Goal: Information Seeking & Learning: Learn about a topic

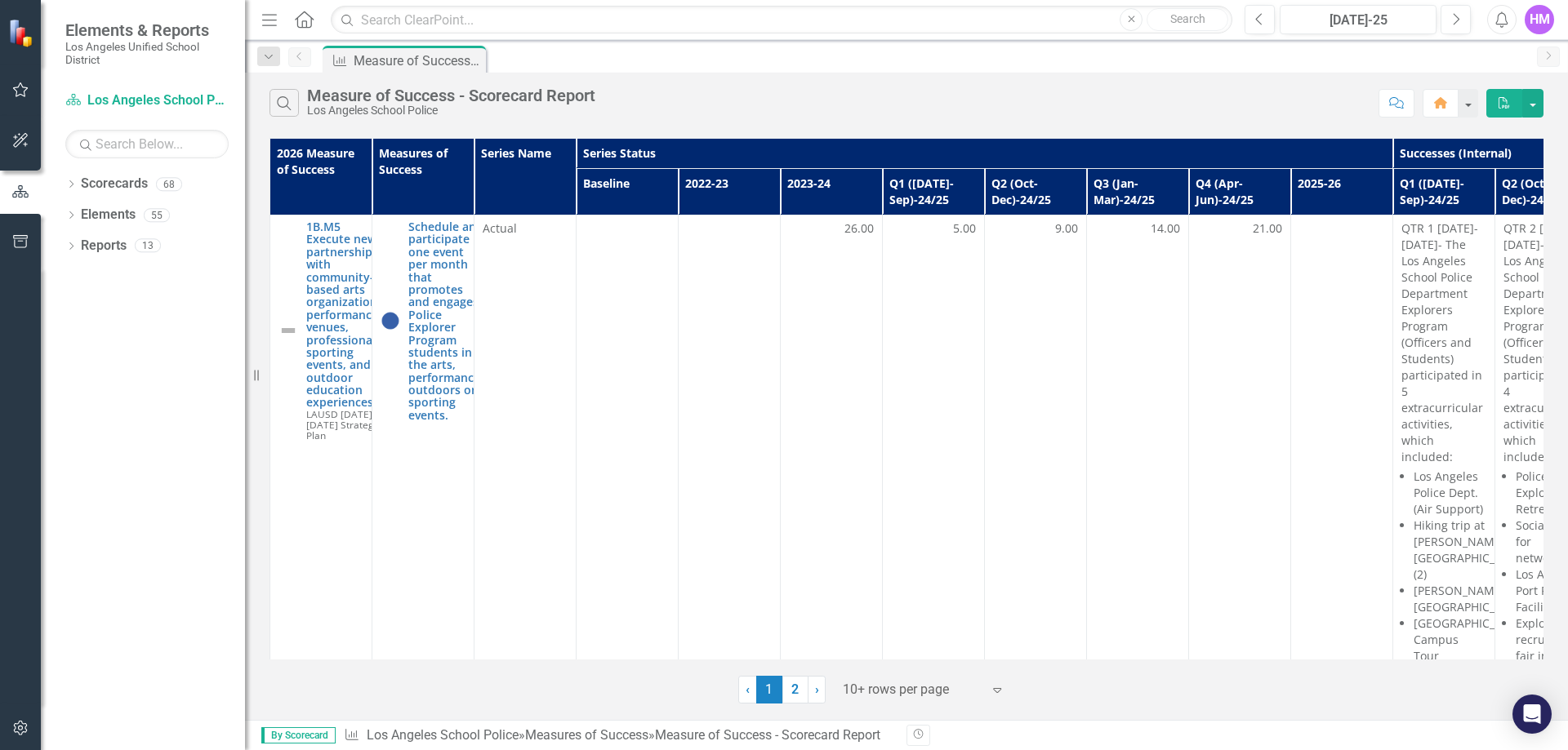
click at [318, 171] on th "2026 Measure of Success" at bounding box center [321, 177] width 102 height 77
click at [308, 165] on th "2026 Measure of Success" at bounding box center [321, 177] width 102 height 77
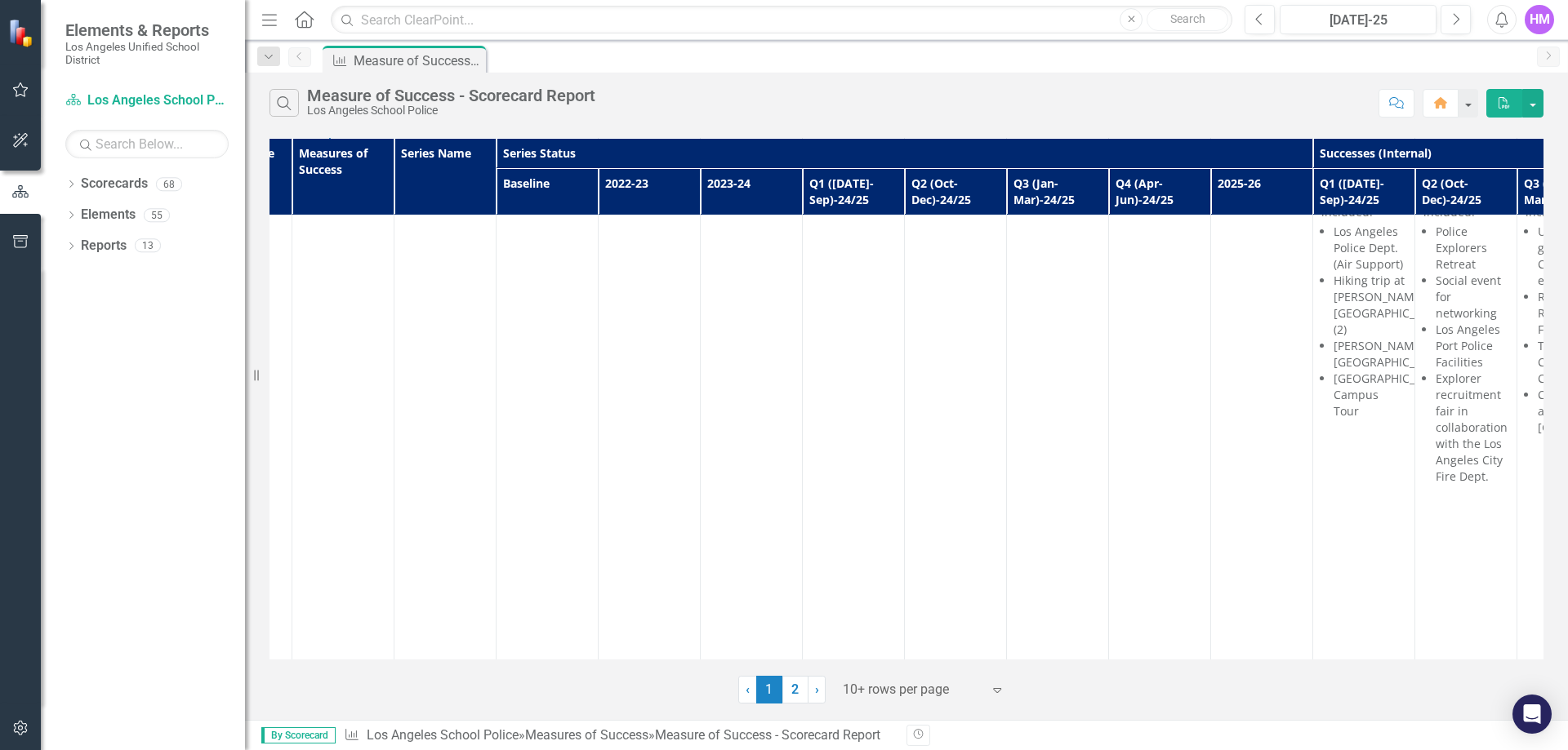
scroll to position [245, 0]
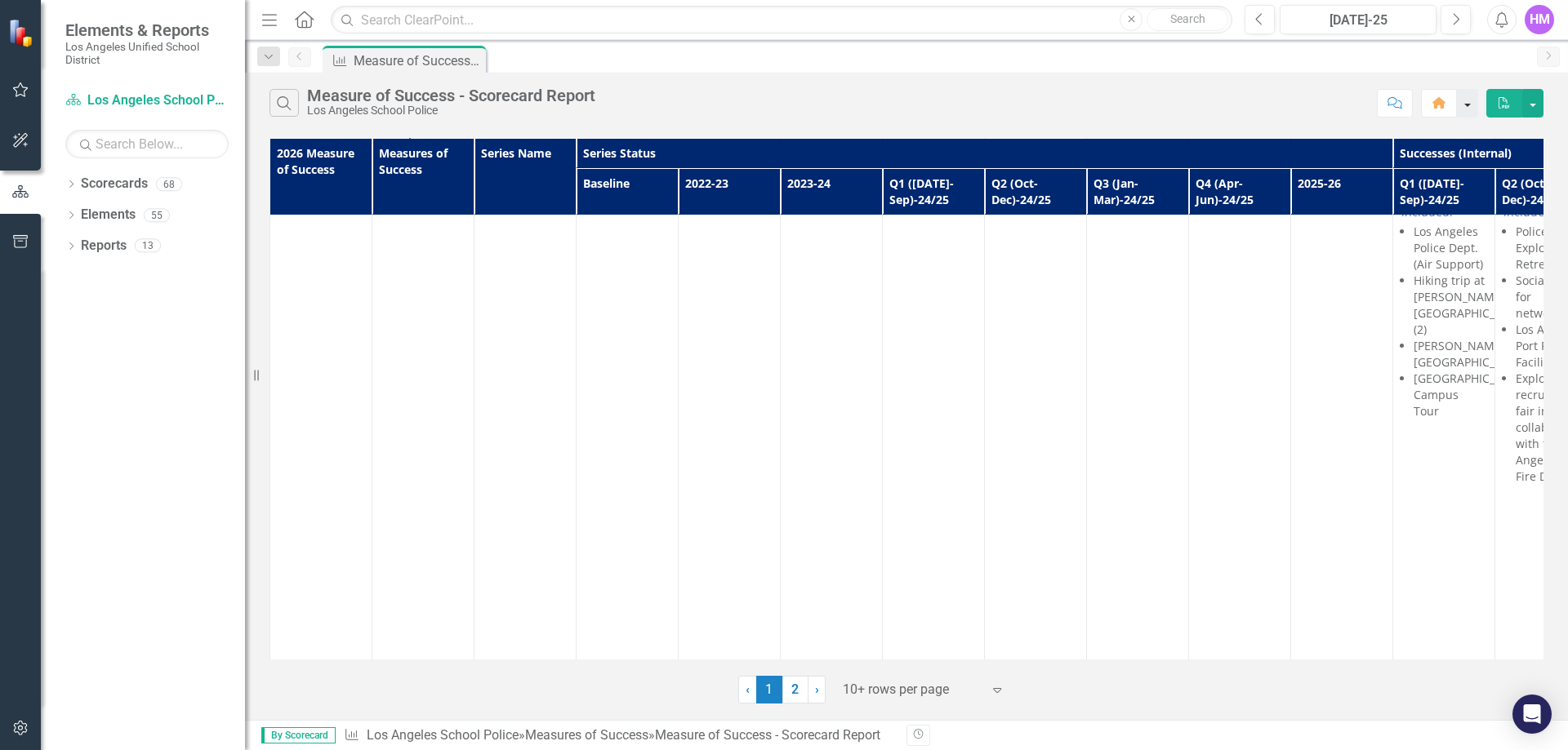
click at [1471, 107] on button "button" at bounding box center [1468, 103] width 22 height 29
click at [134, 102] on link "Scorecard Los Angeles School Police" at bounding box center [146, 101] width 164 height 19
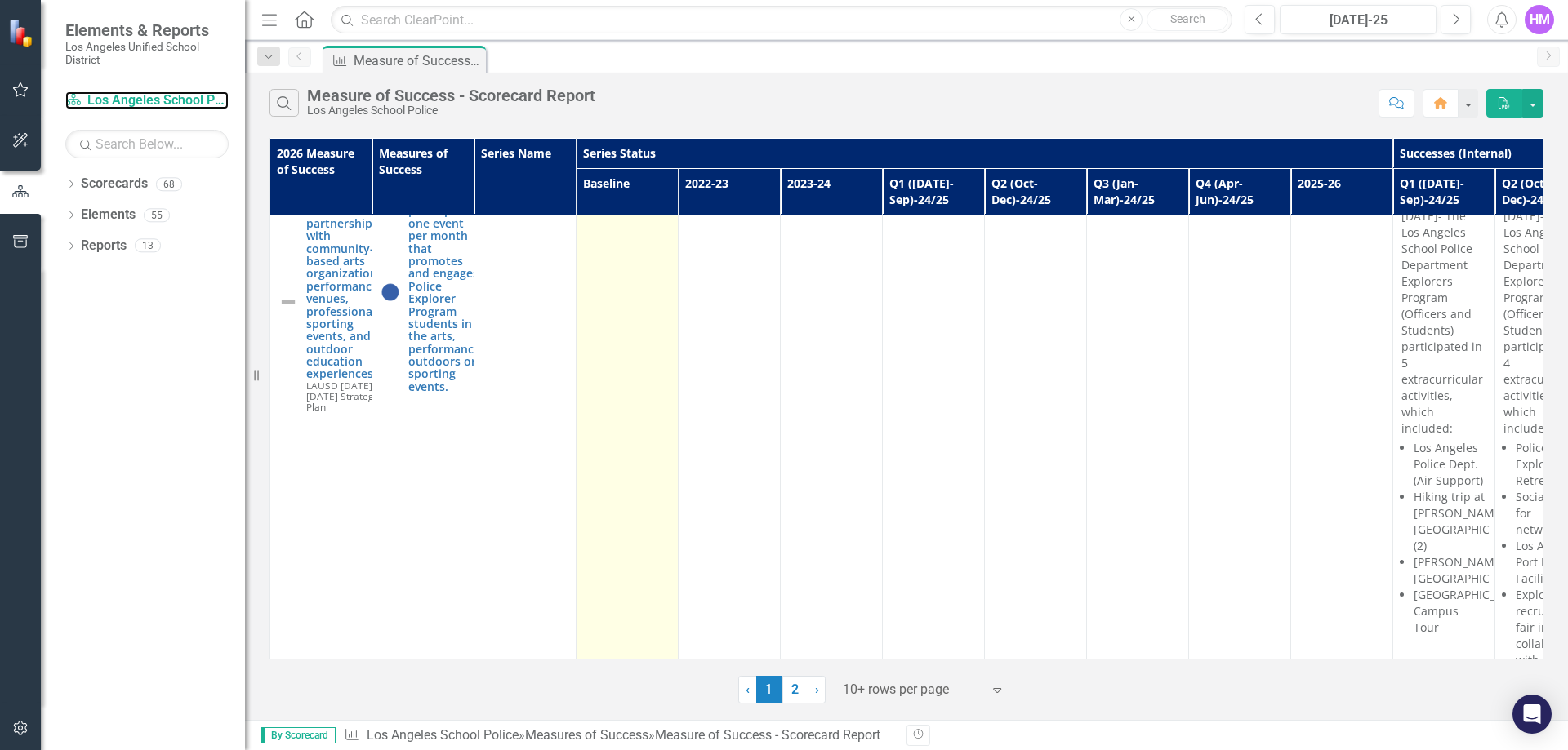
scroll to position [0, 0]
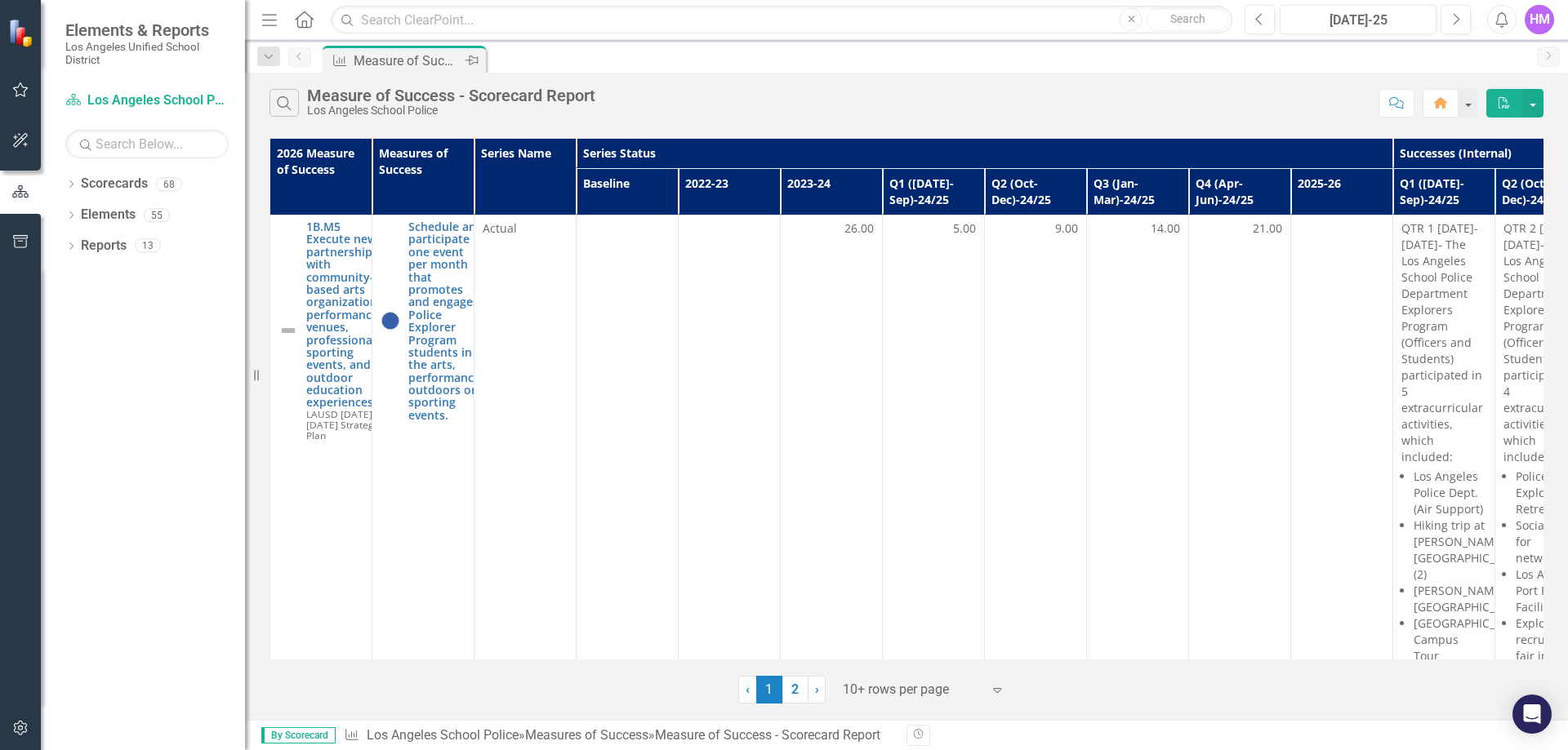
click at [381, 52] on div "Measure of Success - Scorecard Report" at bounding box center [407, 61] width 107 height 21
click at [271, 59] on icon "Dropdown" at bounding box center [269, 56] width 15 height 11
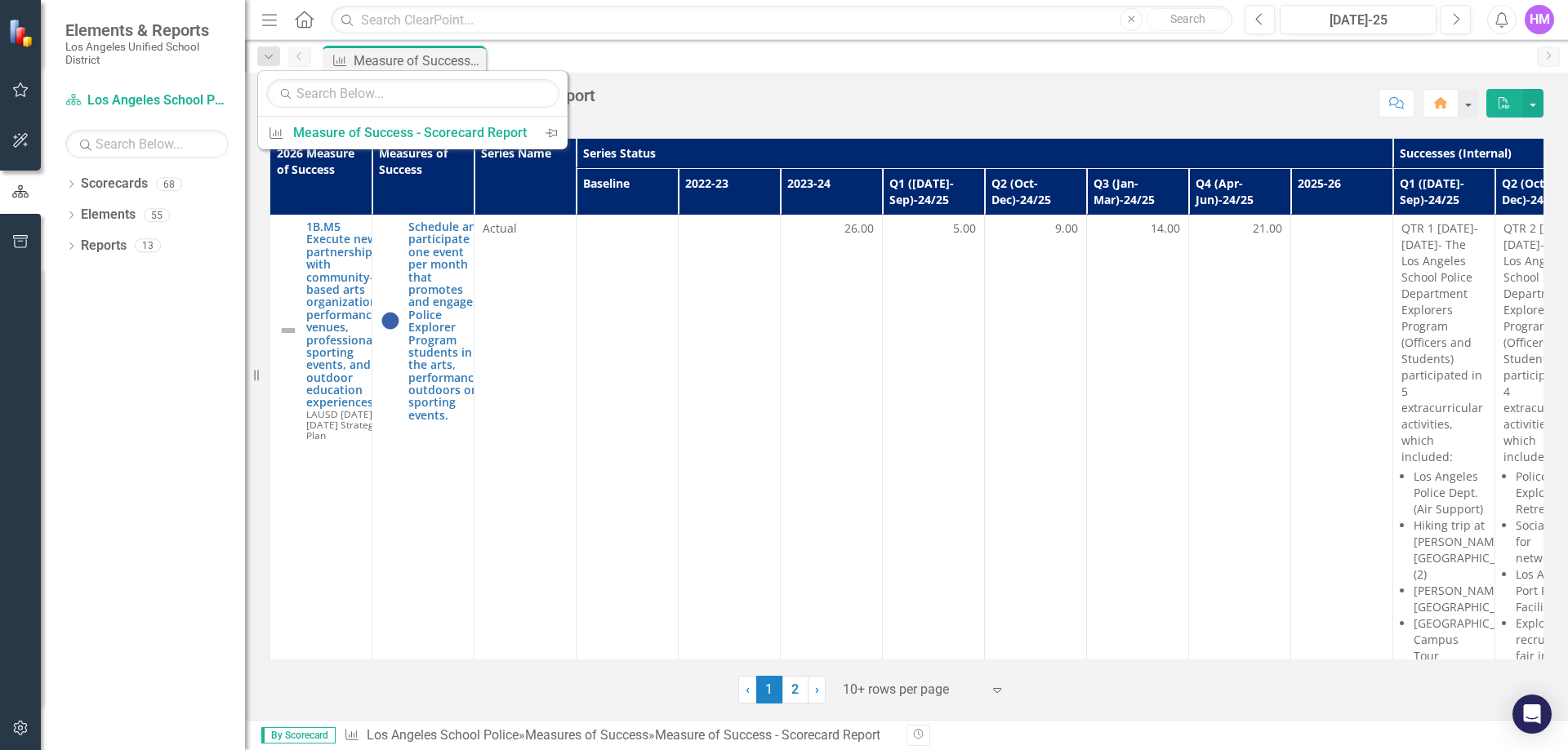
click at [866, 105] on div "Search Measure of Success - Scorecard Report Los Angeles School Police" at bounding box center [820, 103] width 1101 height 28
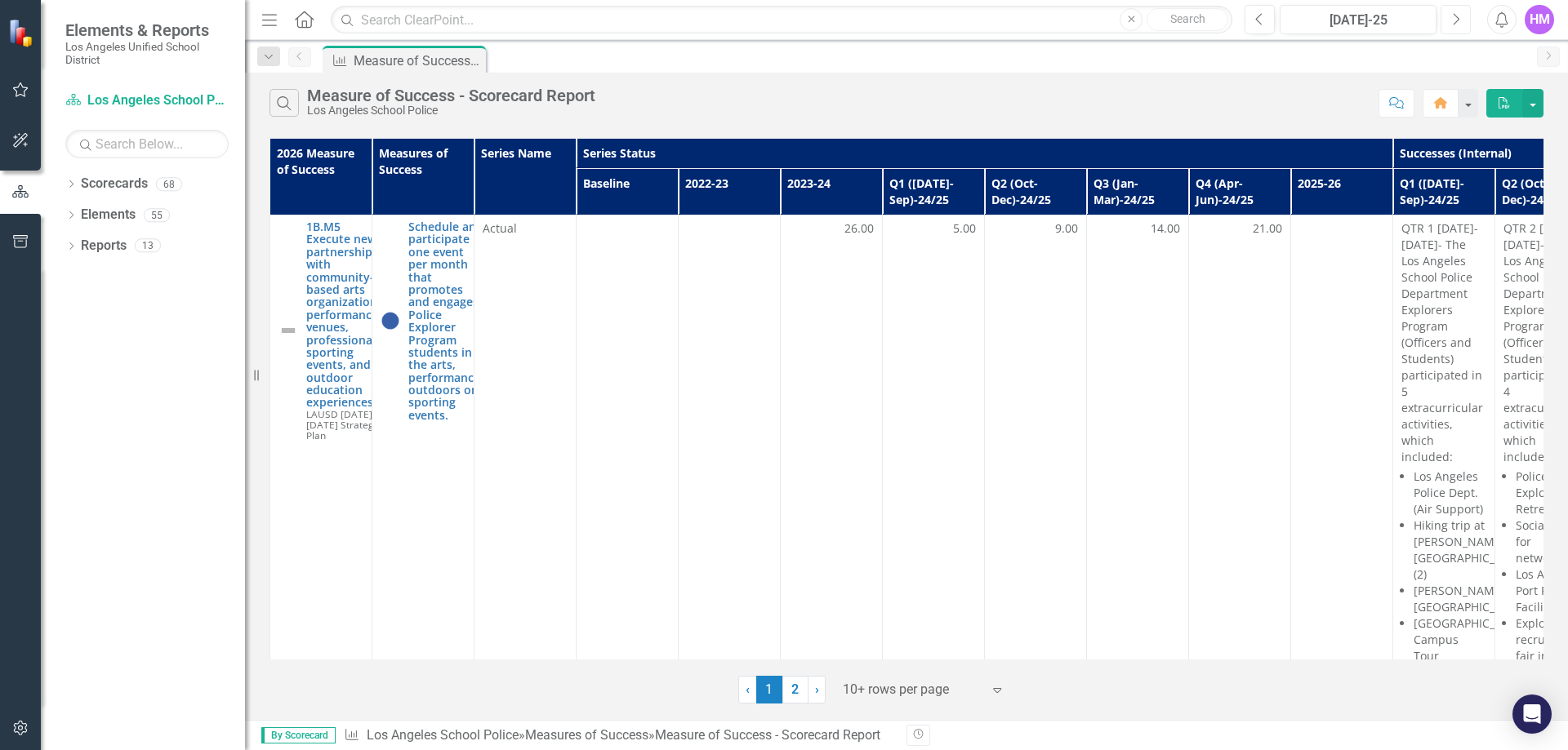
click at [1457, 22] on icon "Next" at bounding box center [1455, 19] width 9 height 15
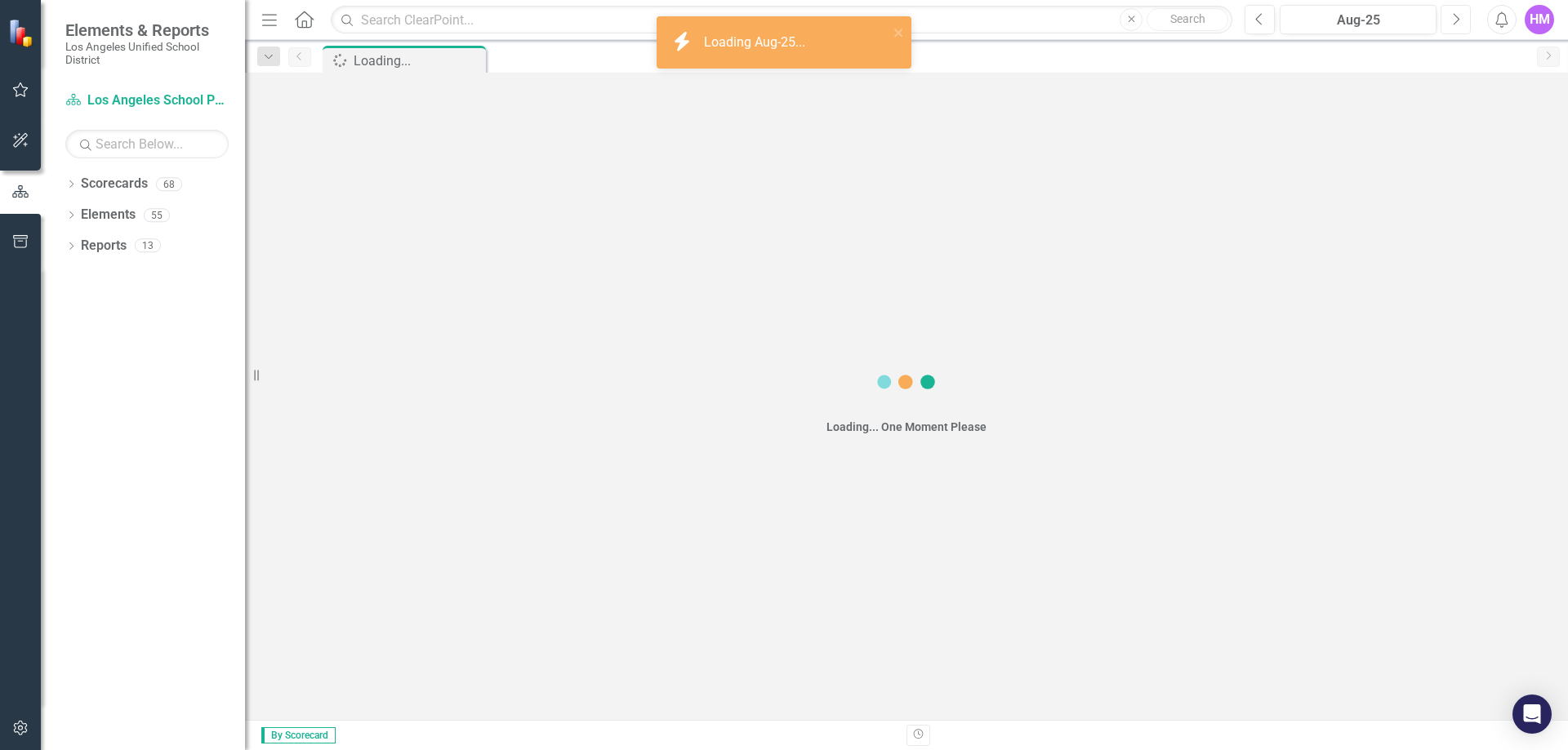
click at [1457, 22] on icon "Next" at bounding box center [1455, 19] width 9 height 15
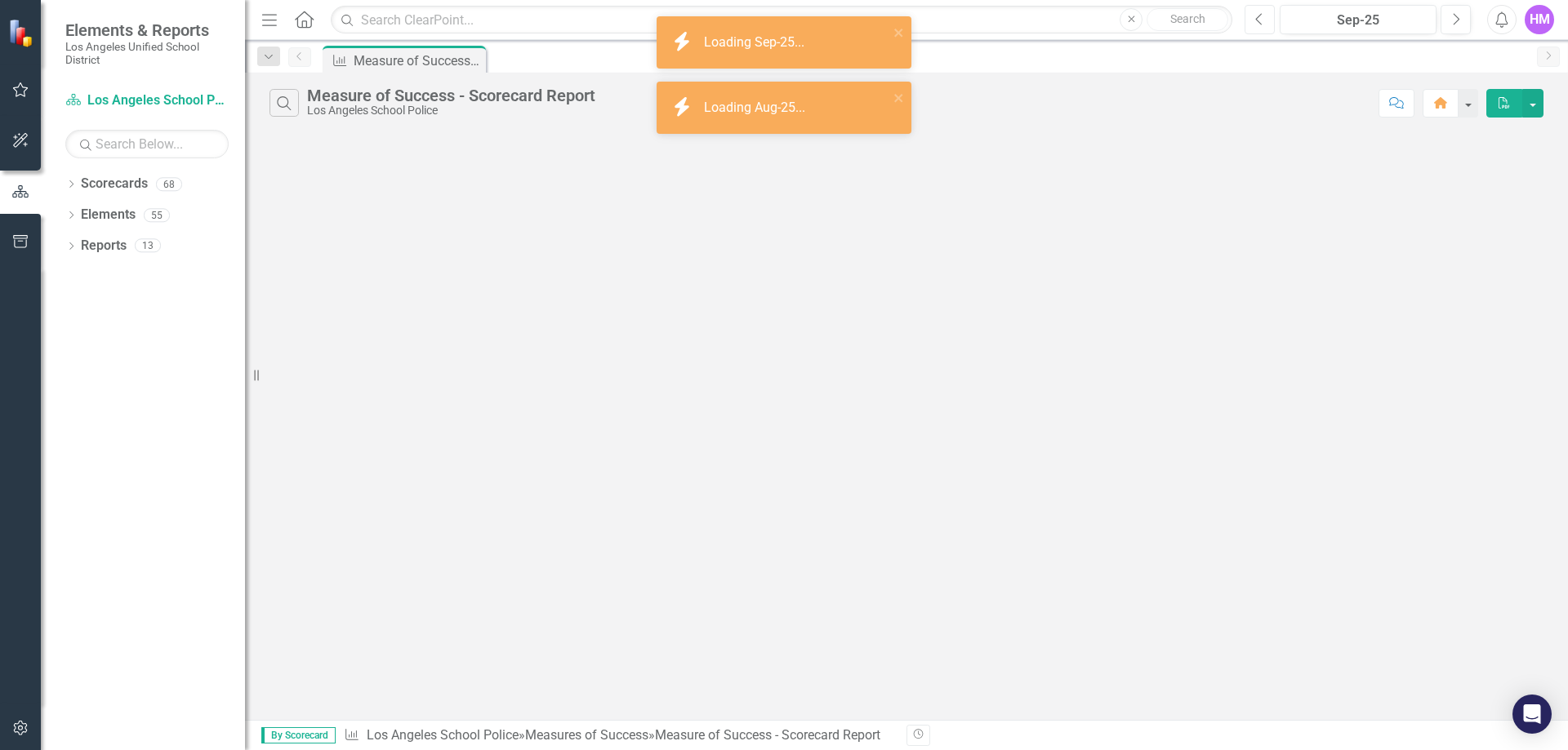
click at [1256, 22] on icon "Previous" at bounding box center [1260, 19] width 9 height 15
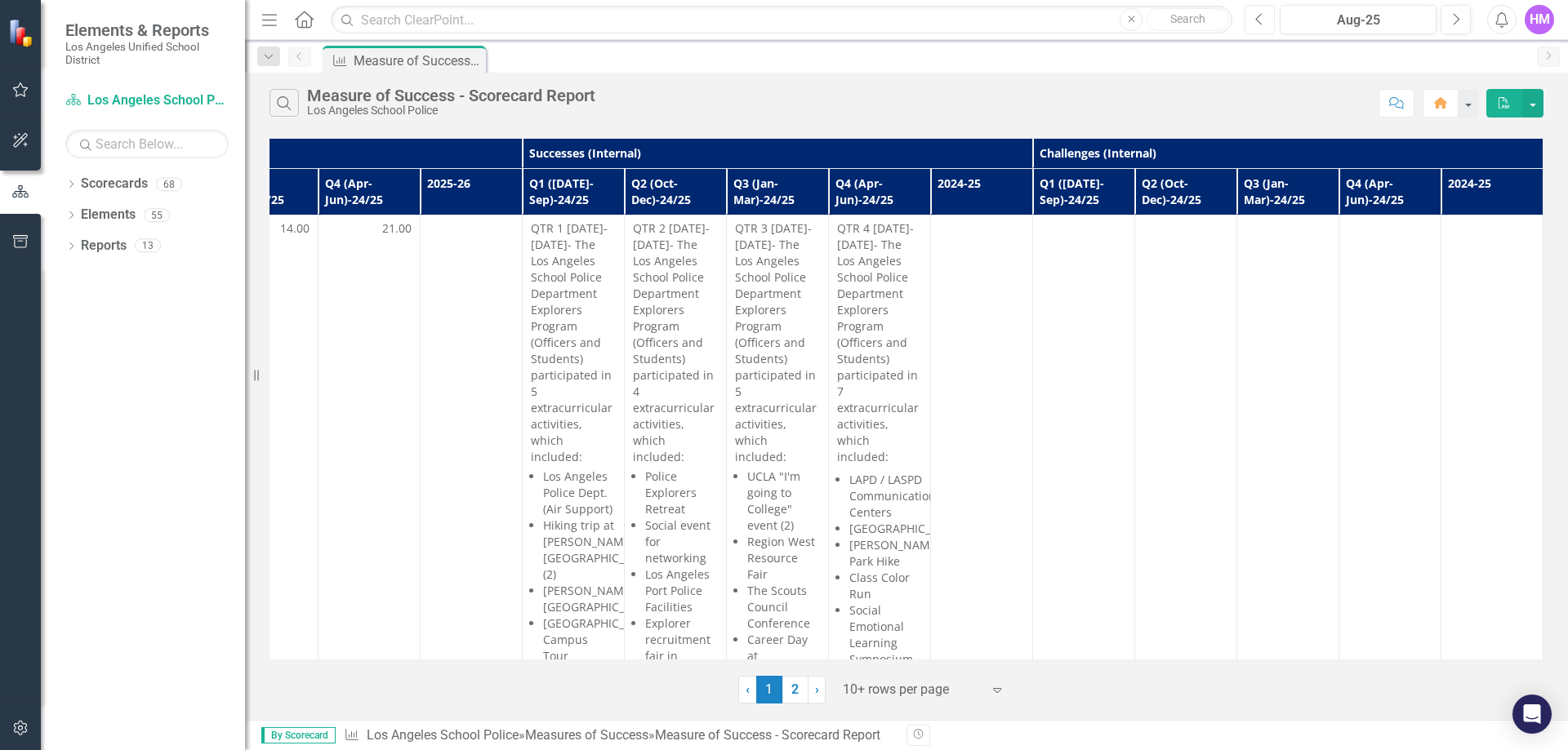
scroll to position [0, 883]
click at [1452, 16] on icon "Next" at bounding box center [1455, 19] width 9 height 15
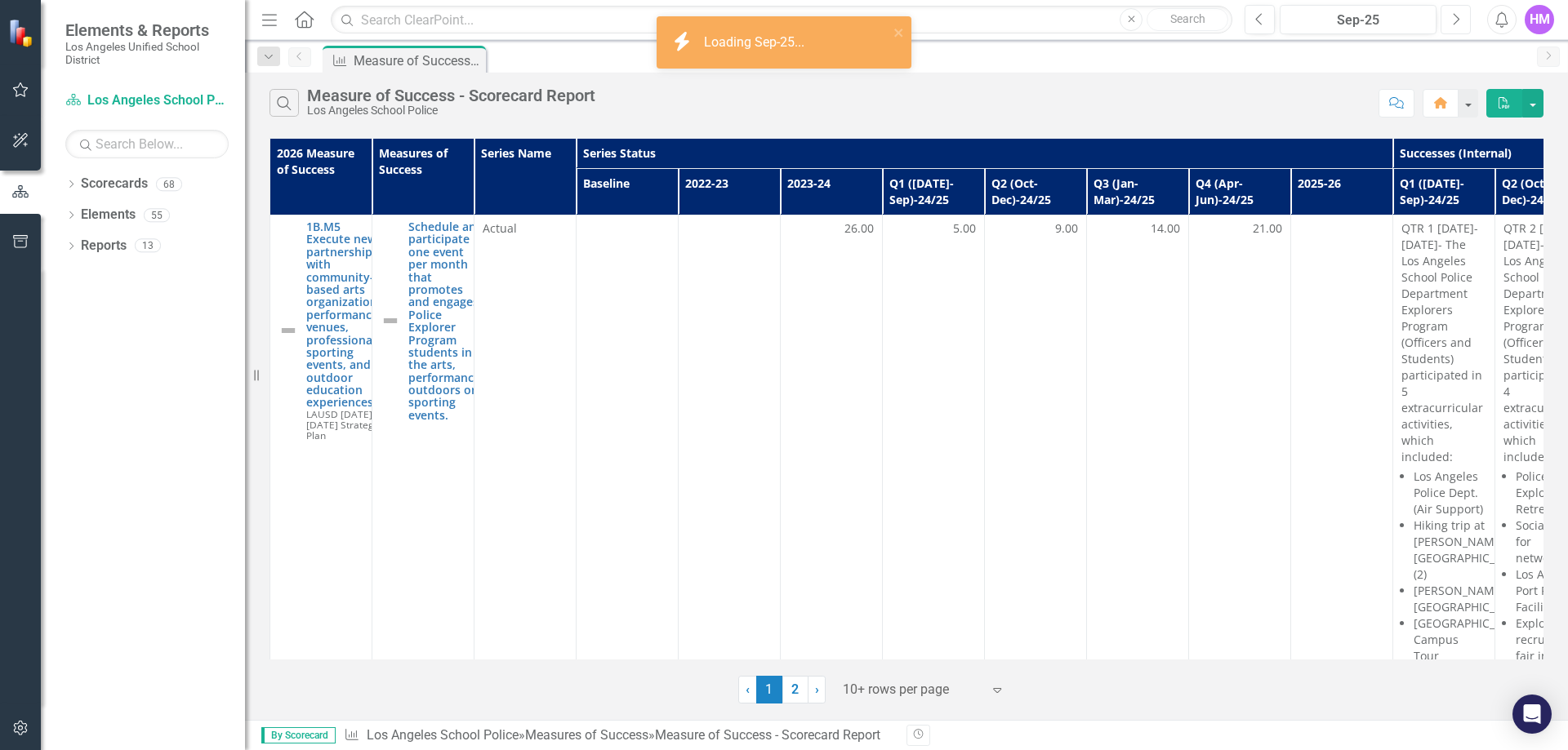
click at [1452, 16] on icon "Next" at bounding box center [1455, 19] width 9 height 15
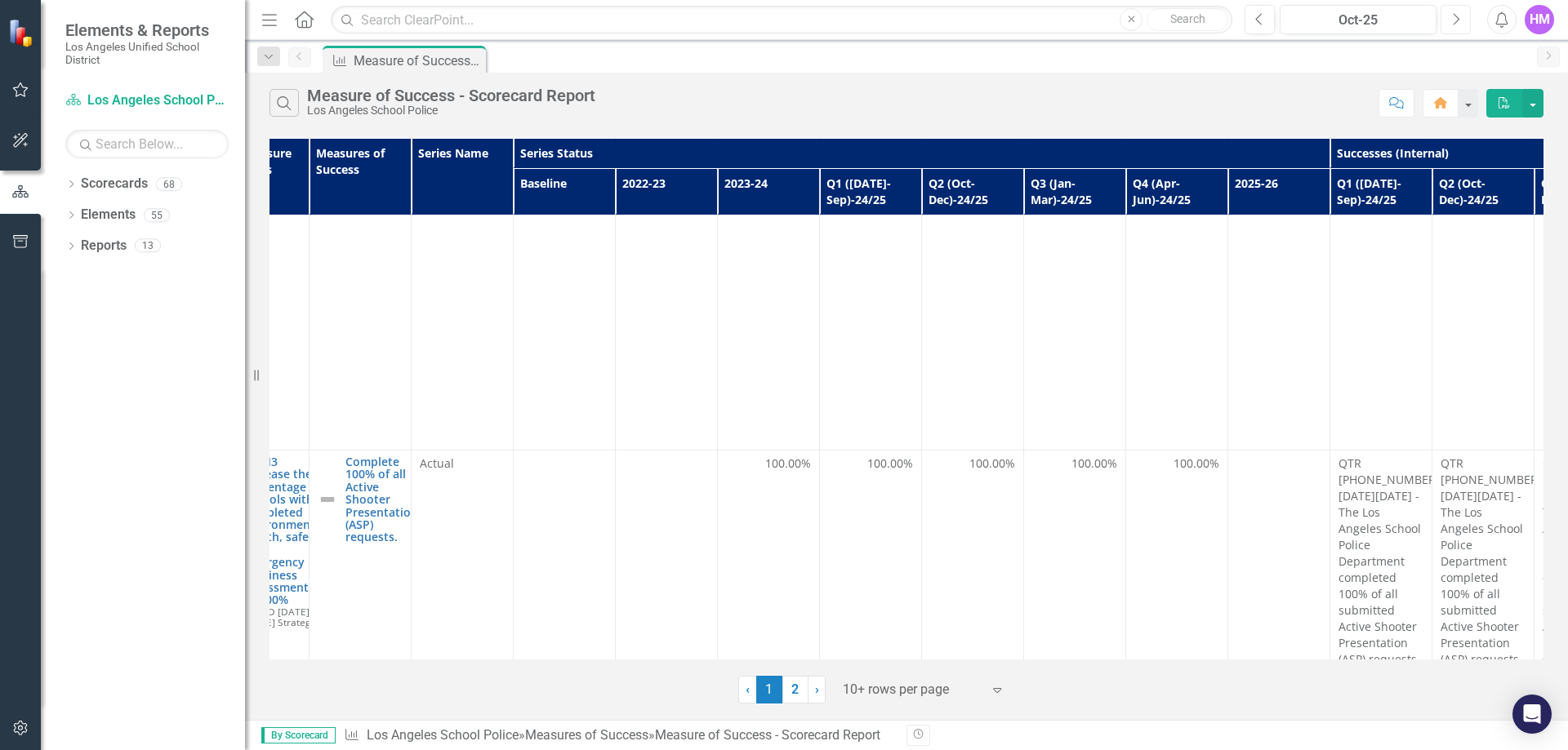
scroll to position [2890, 0]
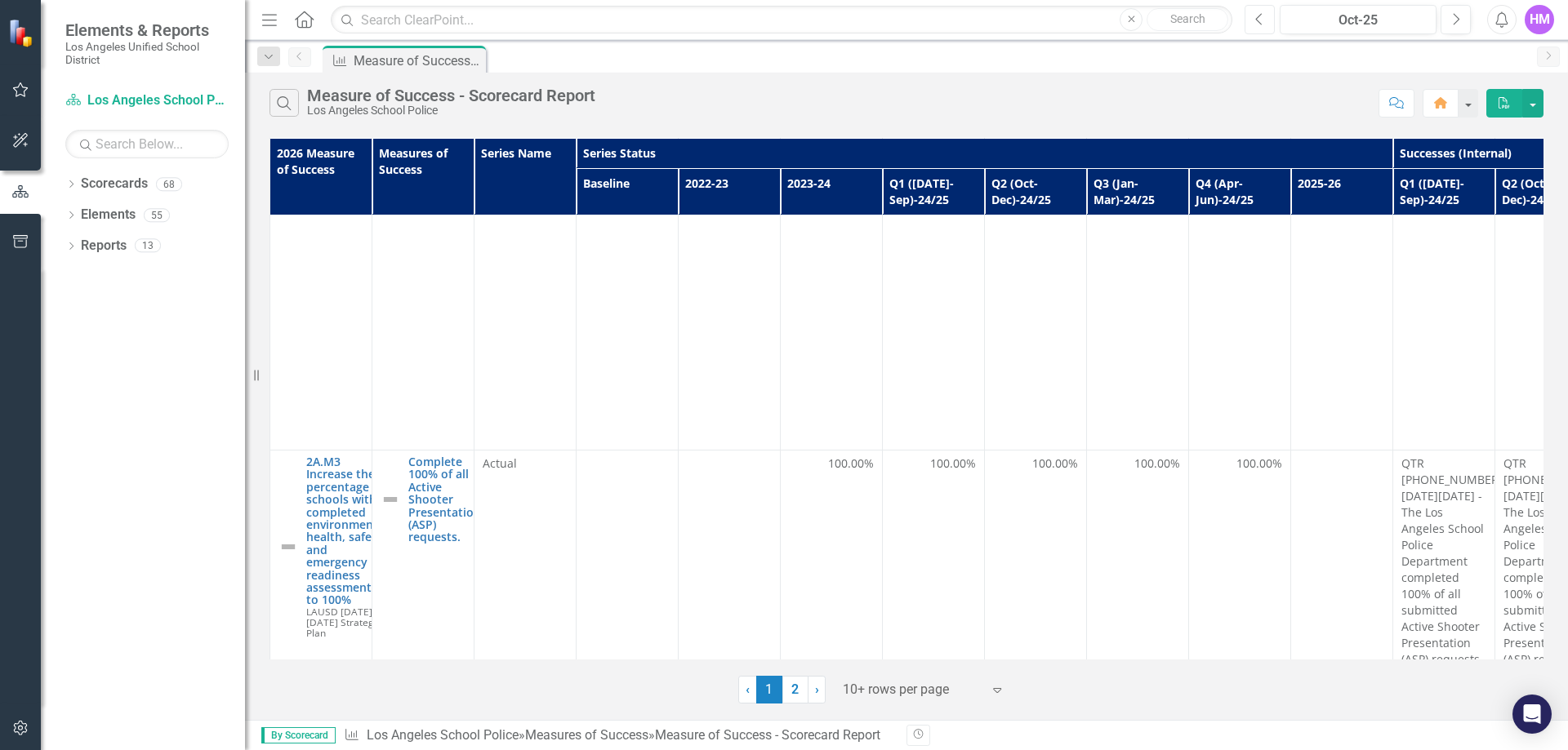
click at [1252, 16] on button "Previous" at bounding box center [1260, 20] width 30 height 29
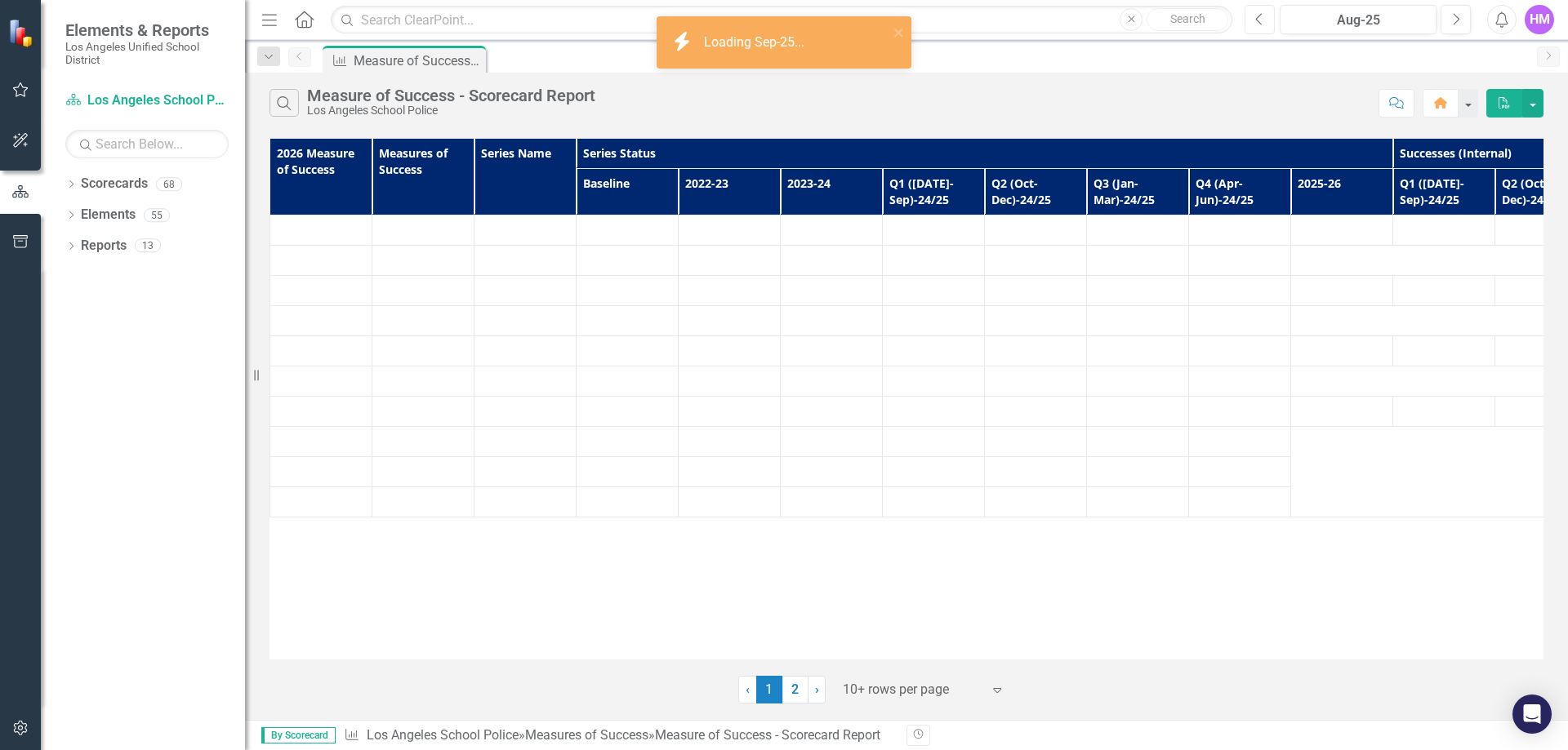
click at [1252, 16] on button "Previous" at bounding box center [1260, 20] width 30 height 29
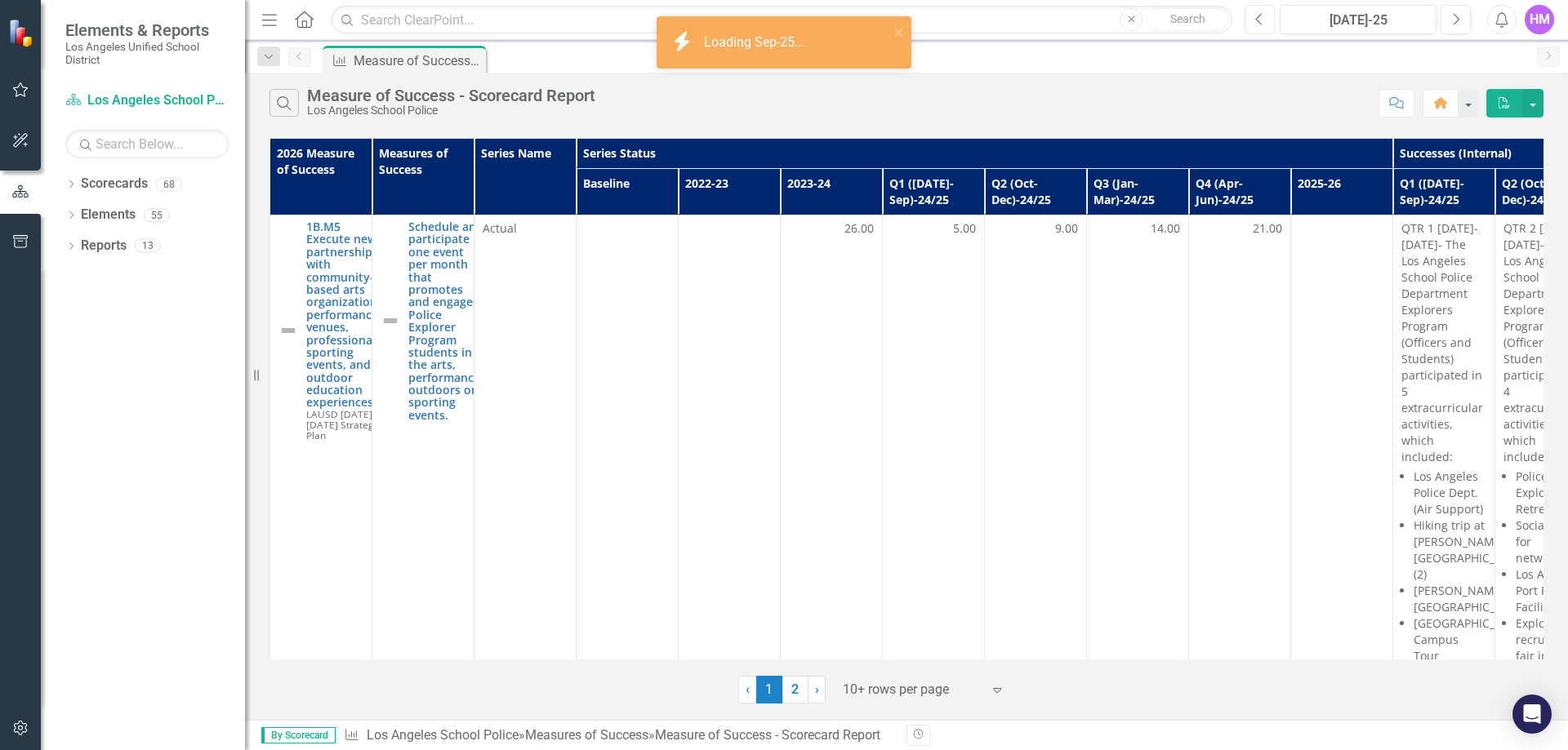
click at [1252, 16] on button "Previous" at bounding box center [1260, 20] width 30 height 29
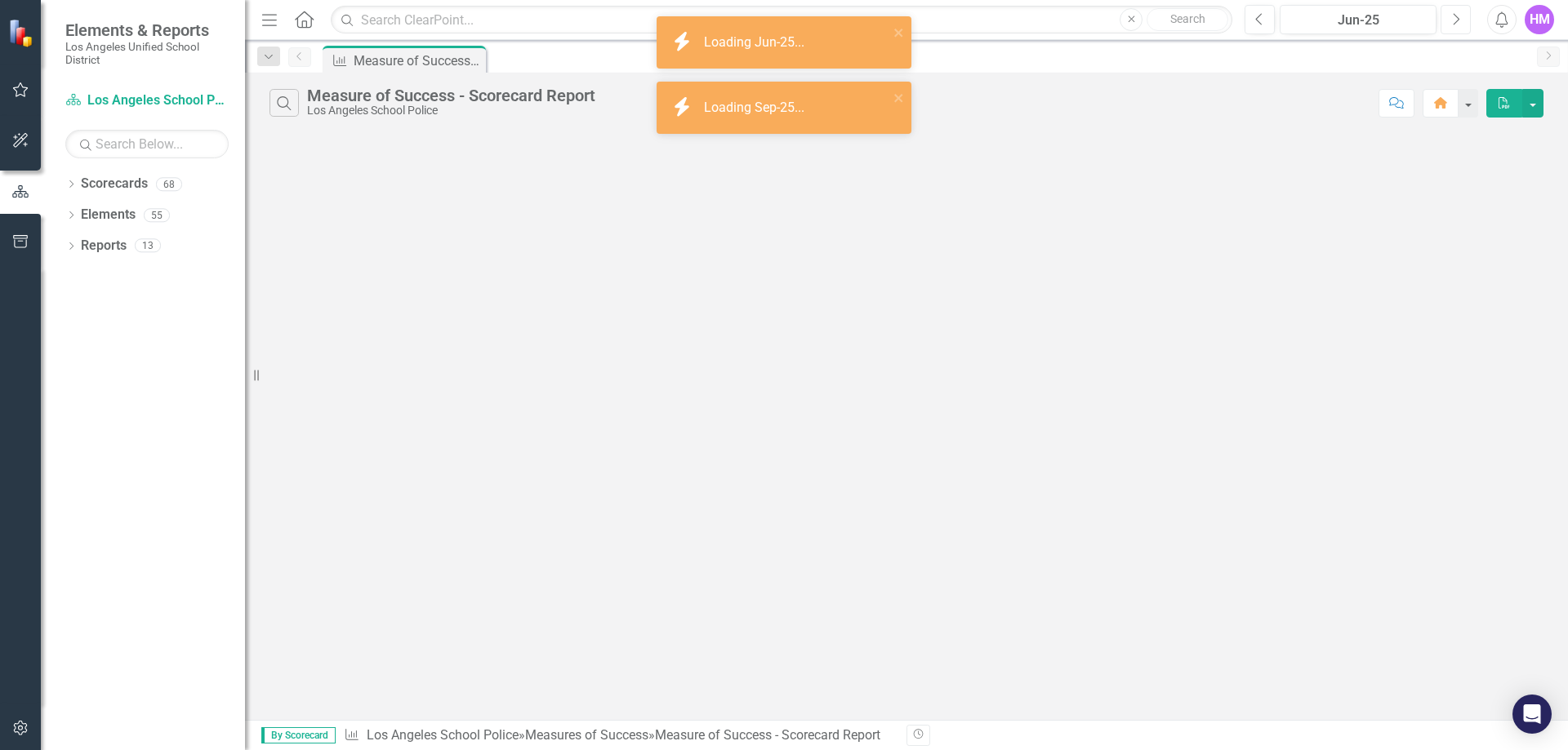
click at [1458, 16] on icon "Next" at bounding box center [1455, 19] width 9 height 15
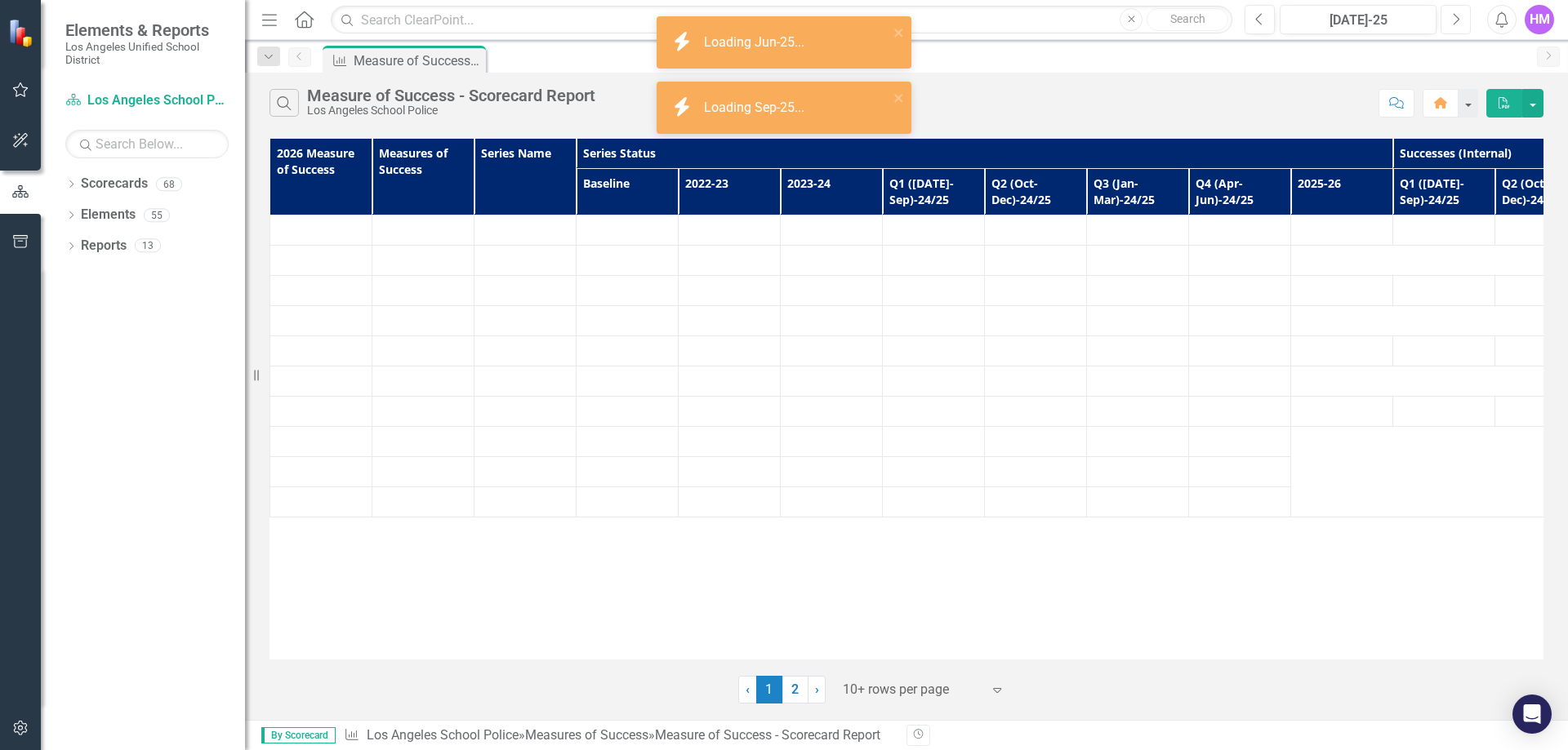
click at [1458, 16] on icon "Next" at bounding box center [1455, 19] width 9 height 15
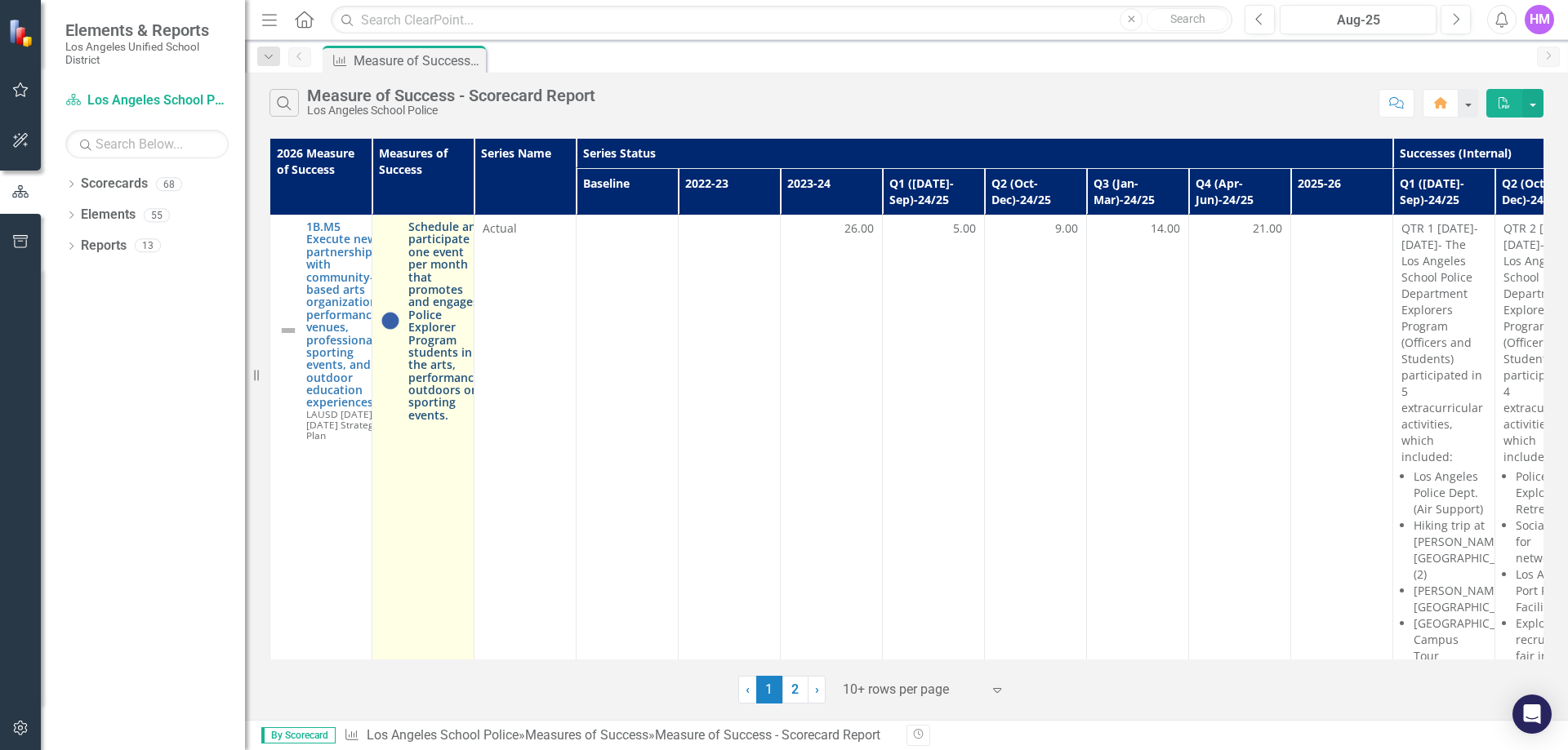
click at [434, 317] on link "Schedule and participate in one event per month that promotes and engages Polic…" at bounding box center [445, 321] width 75 height 201
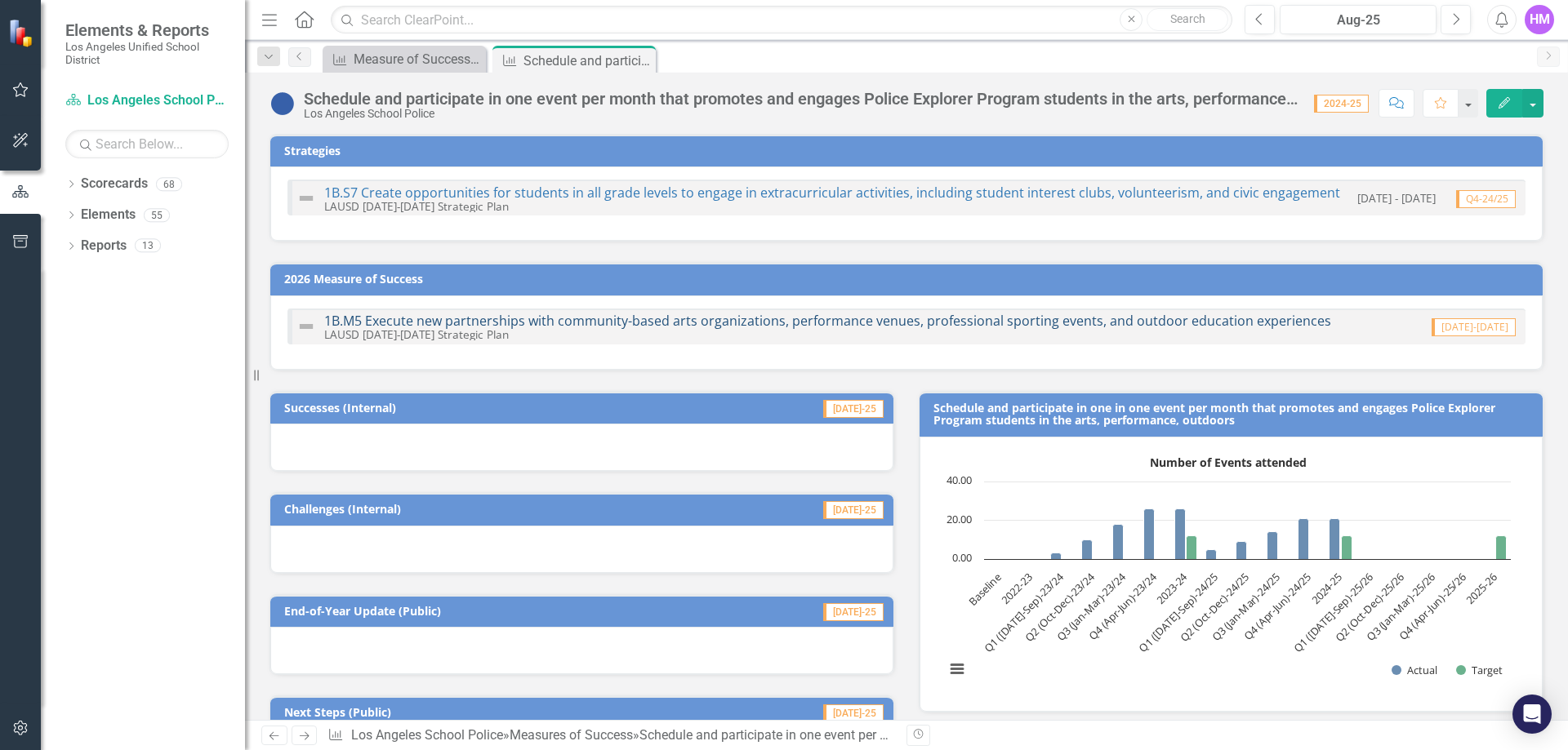
click at [541, 315] on link "1B.M5 Execute new partnerships with community-based arts organizations, perform…" at bounding box center [827, 320] width 1008 height 18
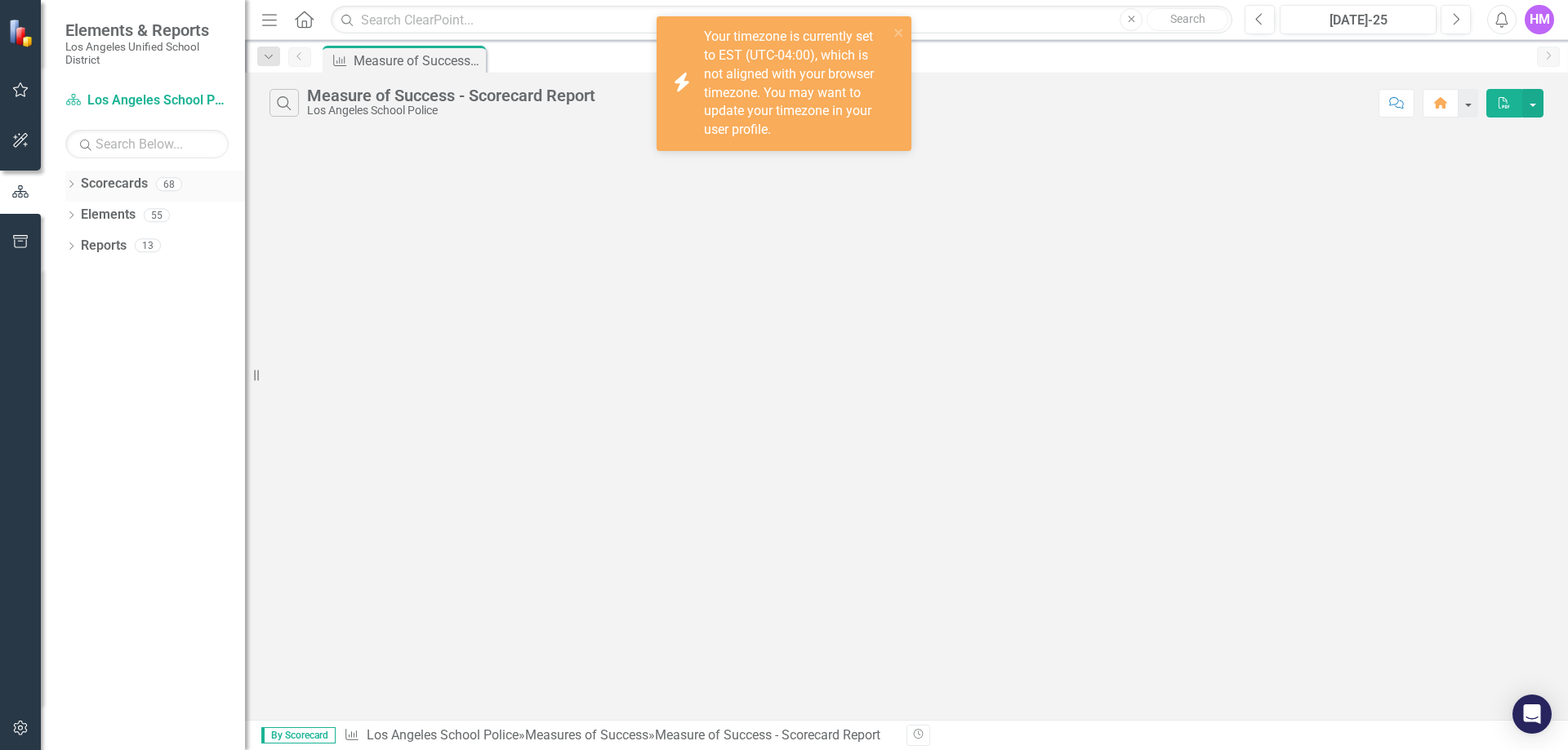
click at [122, 183] on link "Scorecards" at bounding box center [113, 184] width 67 height 19
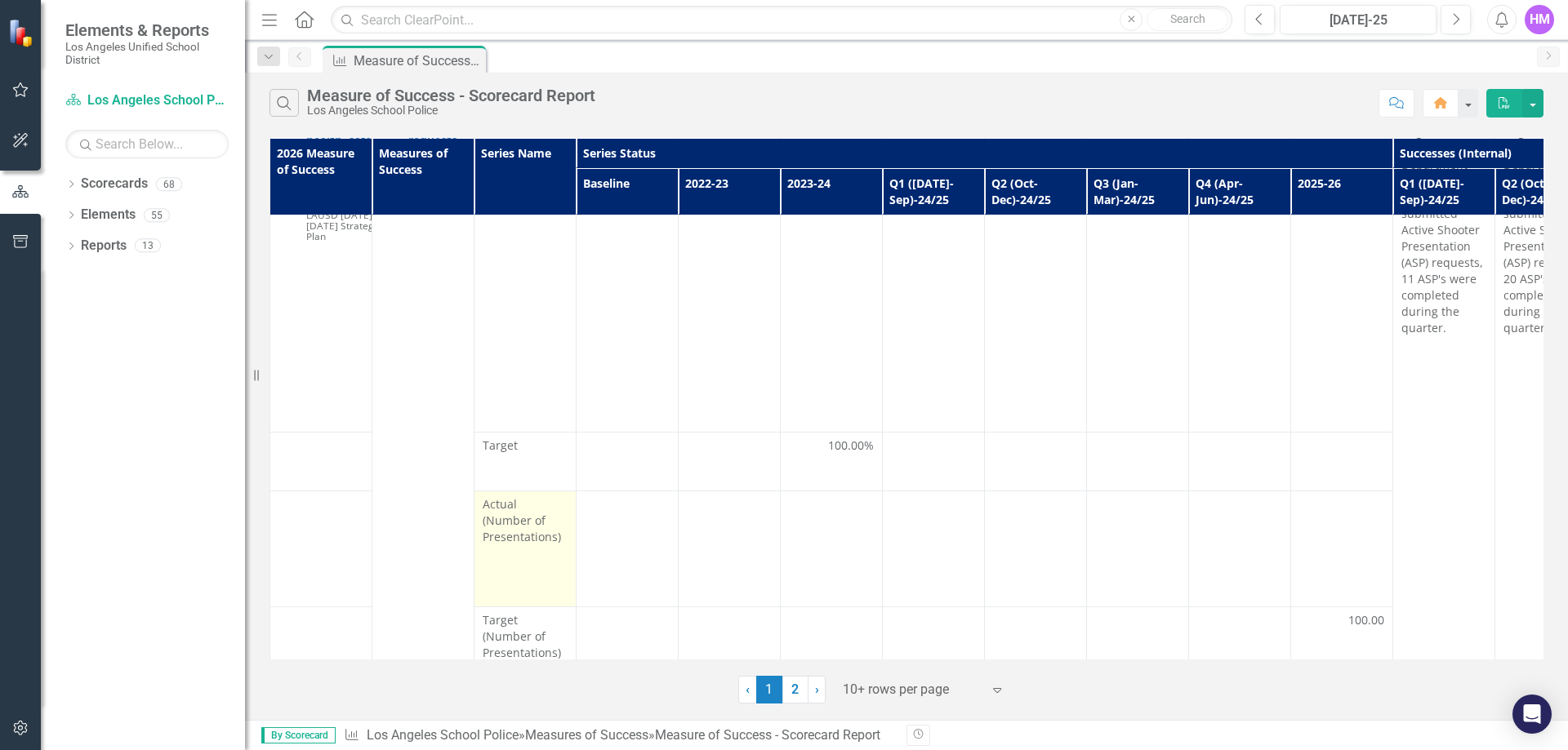
scroll to position [3298, 0]
click at [796, 686] on link "2" at bounding box center [795, 690] width 26 height 28
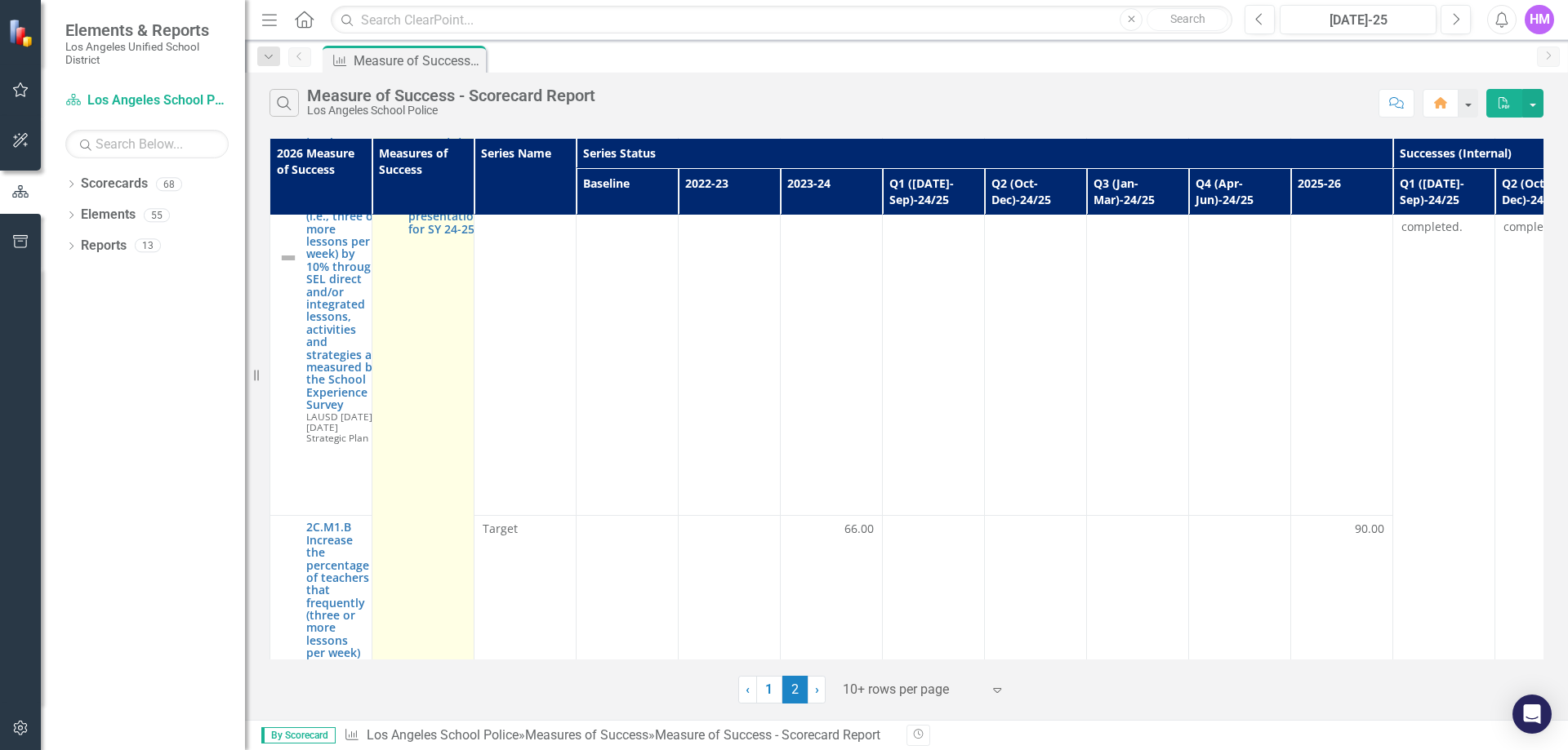
scroll to position [0, 0]
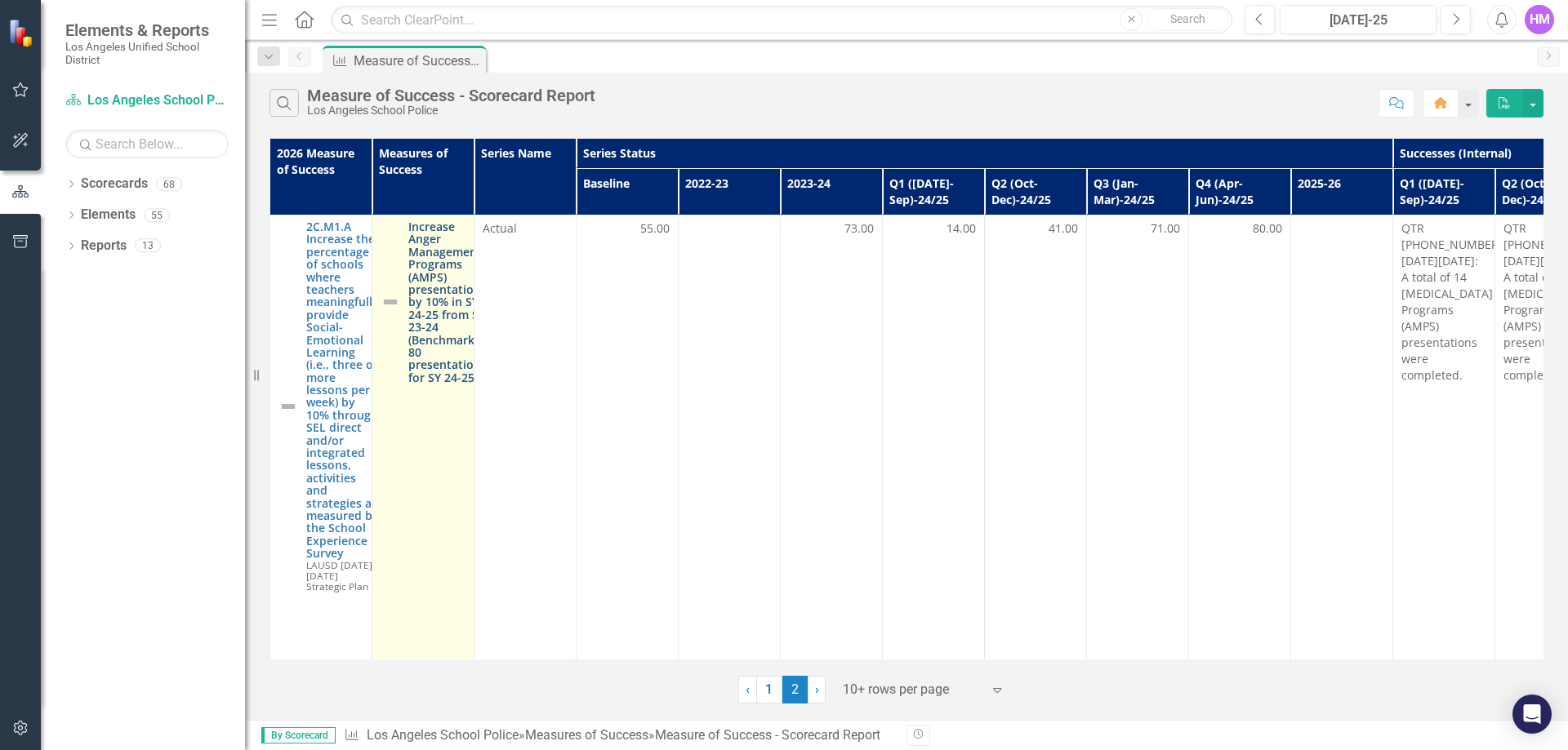
click at [442, 301] on link "Increase Anger Management Programs (AMPS) presentations by 10% in SY 24-25 from…" at bounding box center [447, 302] width 79 height 164
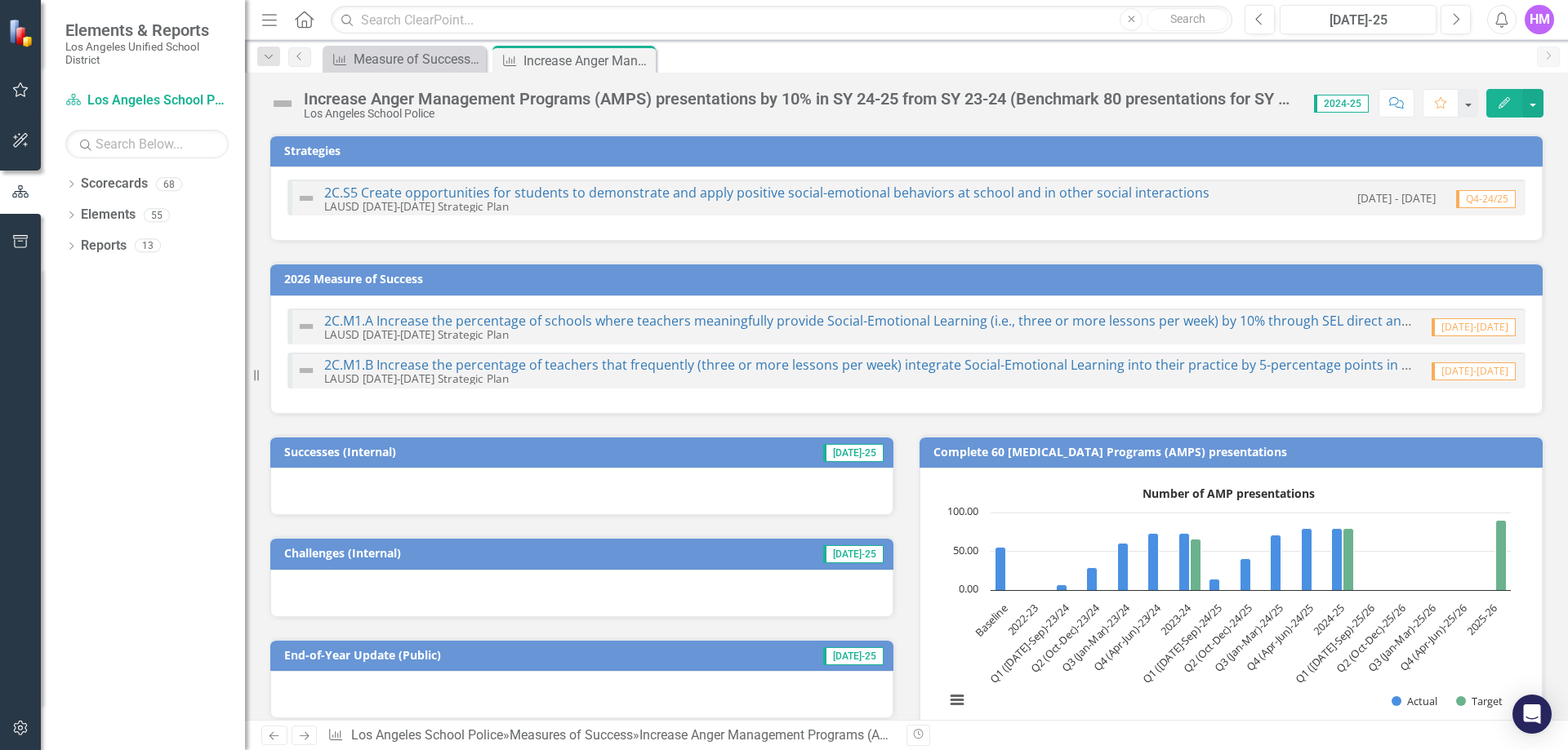
click at [1341, 103] on span "2024-25" at bounding box center [1341, 103] width 55 height 18
click at [1350, 104] on span "2024-25" at bounding box center [1341, 103] width 55 height 18
click at [1291, 107] on div "Increase Anger Management Programs (AMPS) presentations by 10% in SY 24-25 from…" at bounding box center [800, 99] width 994 height 18
click at [1450, 18] on button "Next" at bounding box center [1455, 20] width 30 height 29
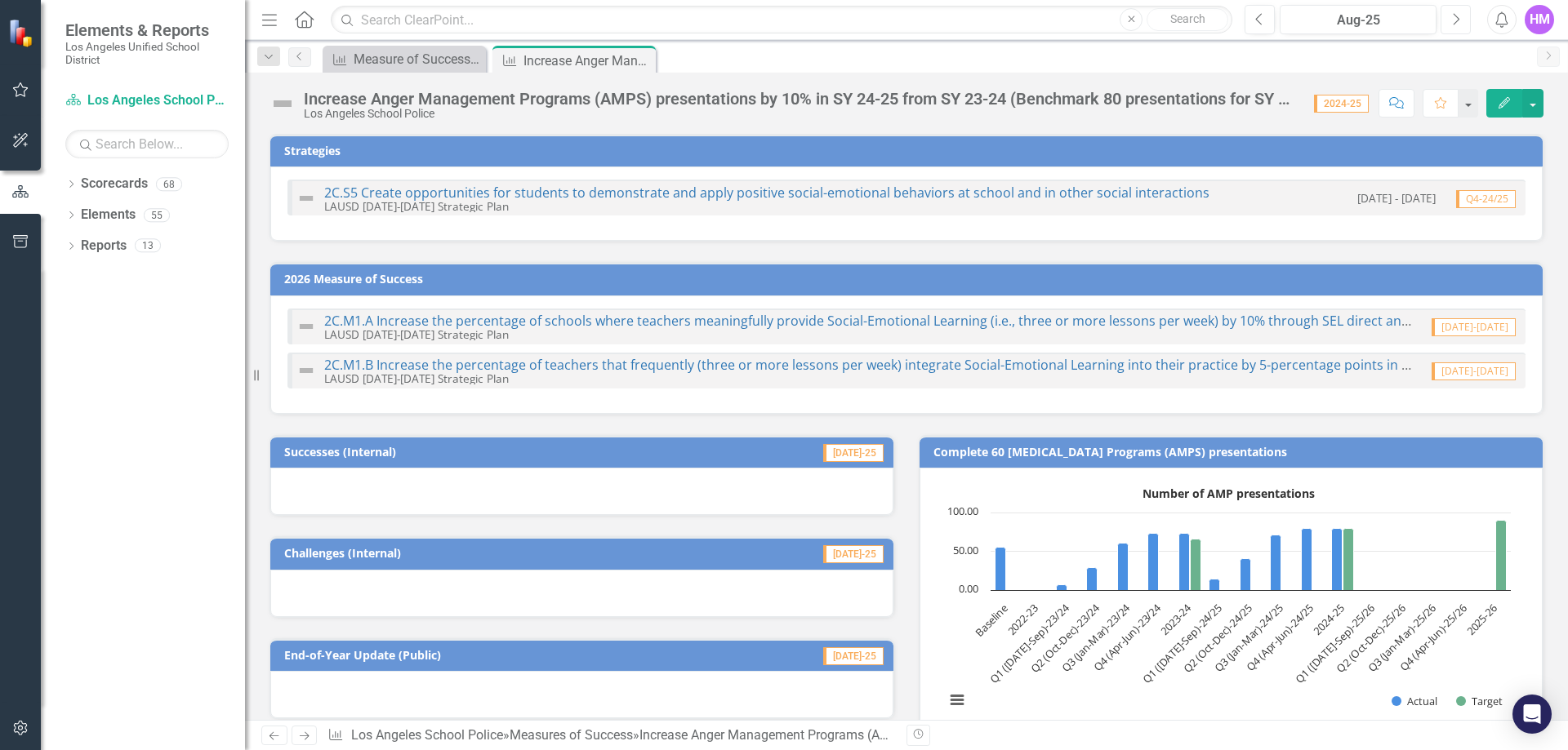
click at [1450, 18] on button "Next" at bounding box center [1455, 20] width 30 height 29
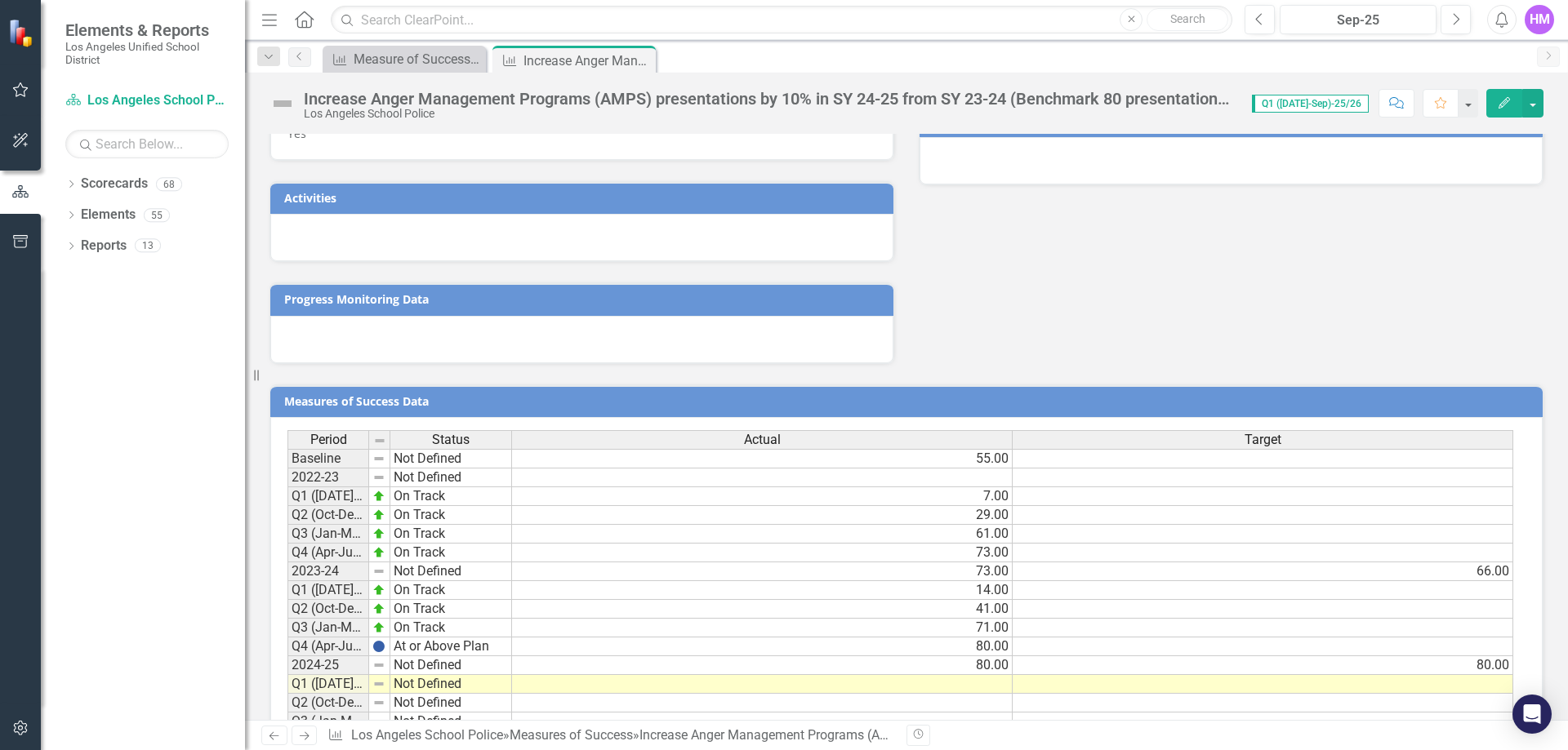
scroll to position [853, 0]
